Goal: Task Accomplishment & Management: Use online tool/utility

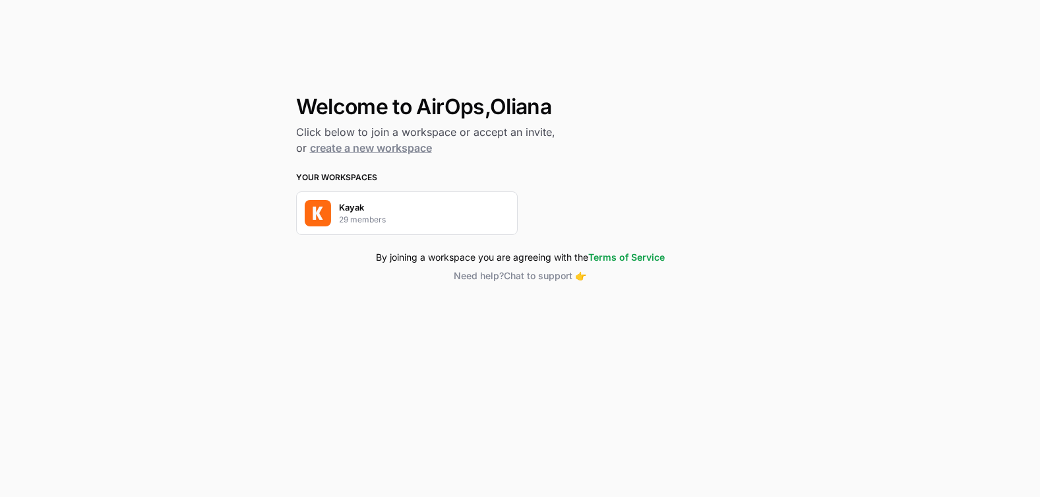
click at [355, 218] on p "29 members" at bounding box center [362, 220] width 47 height 12
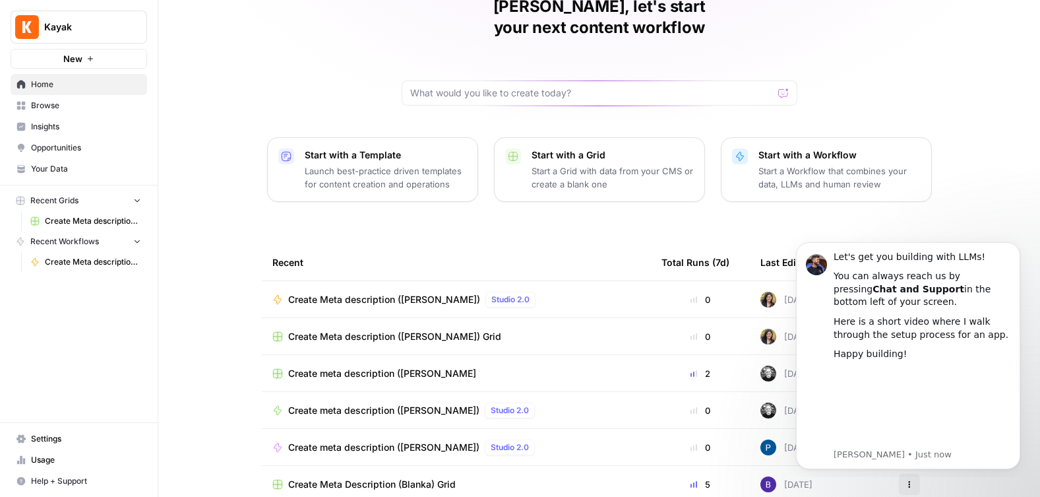
scroll to position [69, 0]
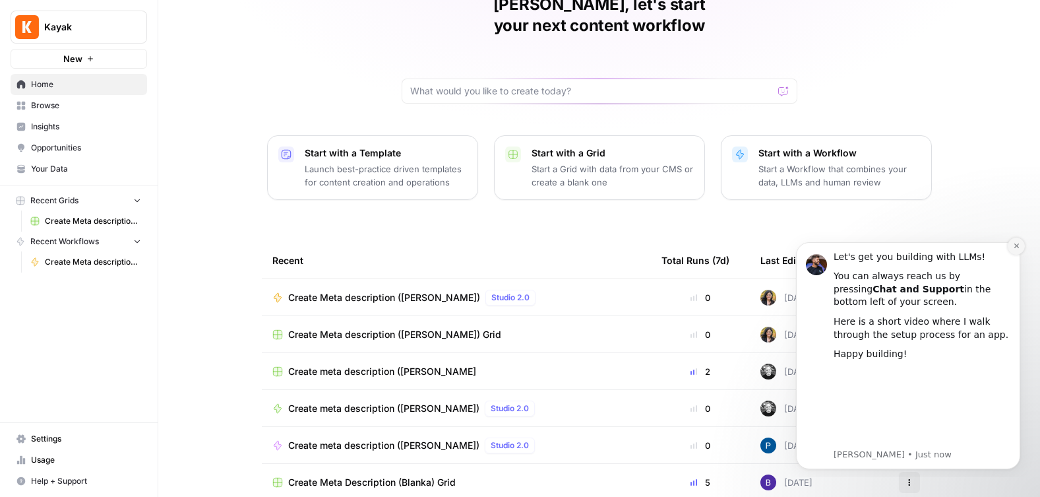
click at [1016, 247] on icon "Dismiss notification" at bounding box center [1016, 245] width 7 height 7
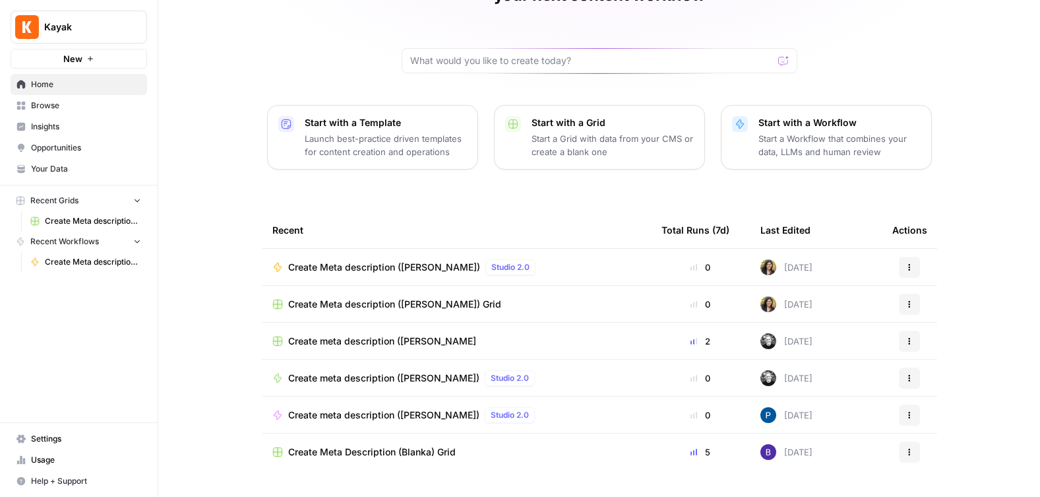
scroll to position [110, 0]
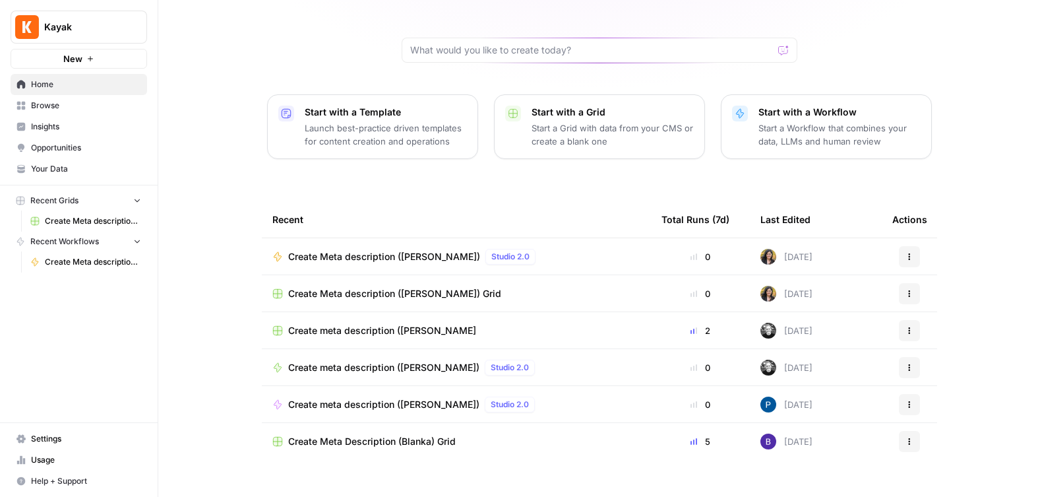
click at [329, 250] on span "Create Meta description ([PERSON_NAME])" at bounding box center [384, 256] width 192 height 13
